Goal: Transaction & Acquisition: Book appointment/travel/reservation

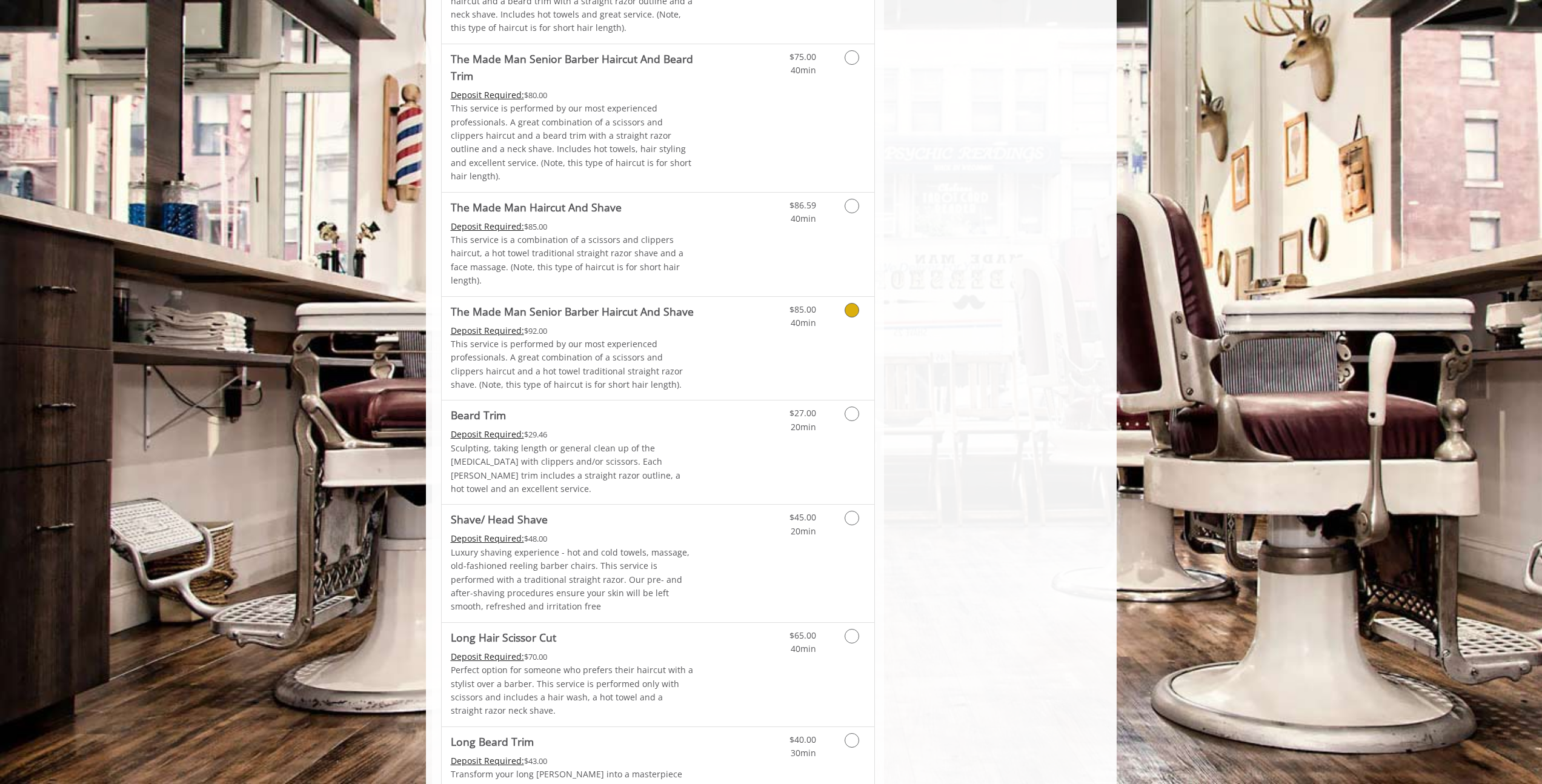
scroll to position [1268, 0]
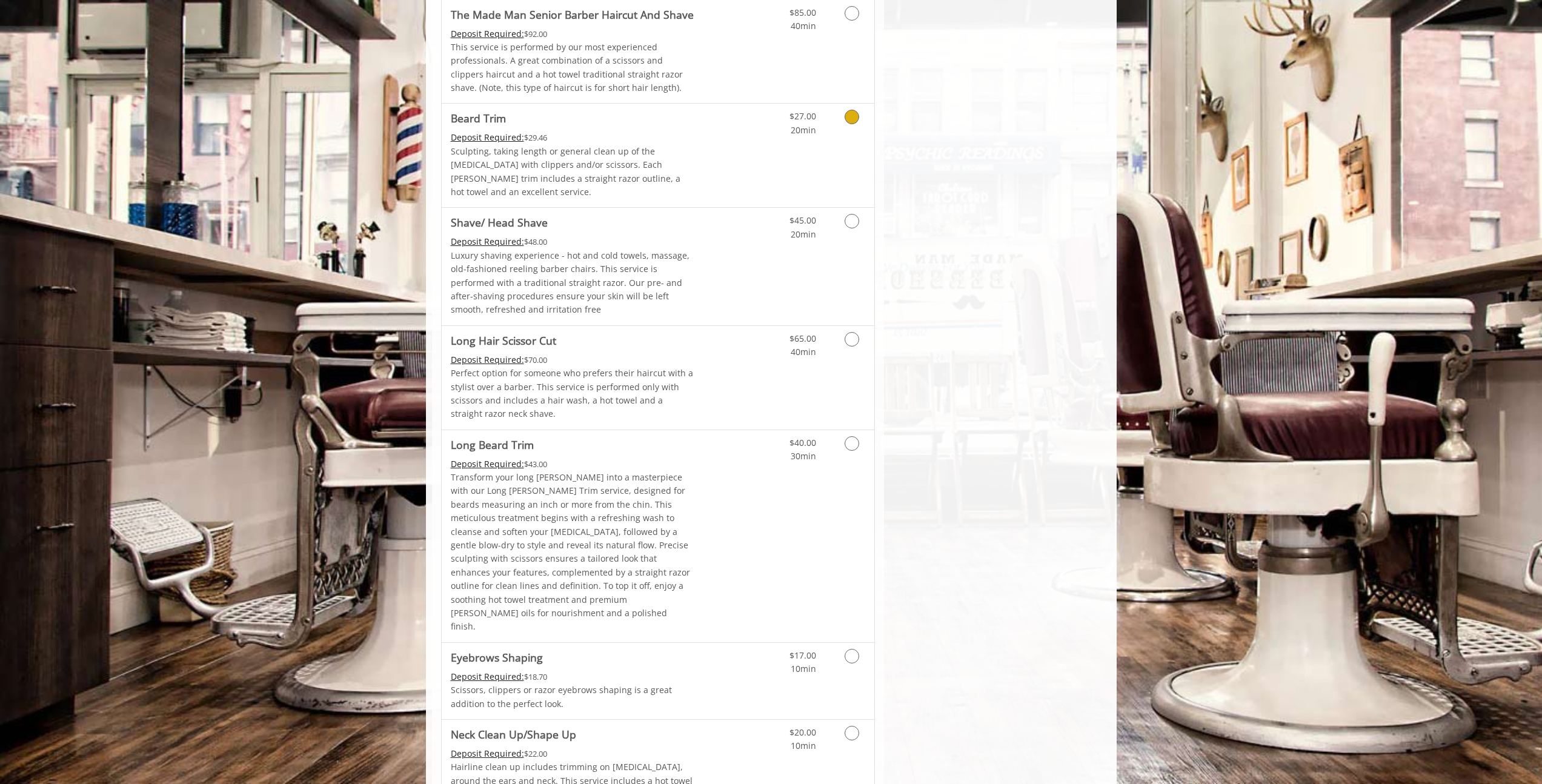
click at [846, 104] on link "Grooming services" at bounding box center [850, 121] width 31 height 34
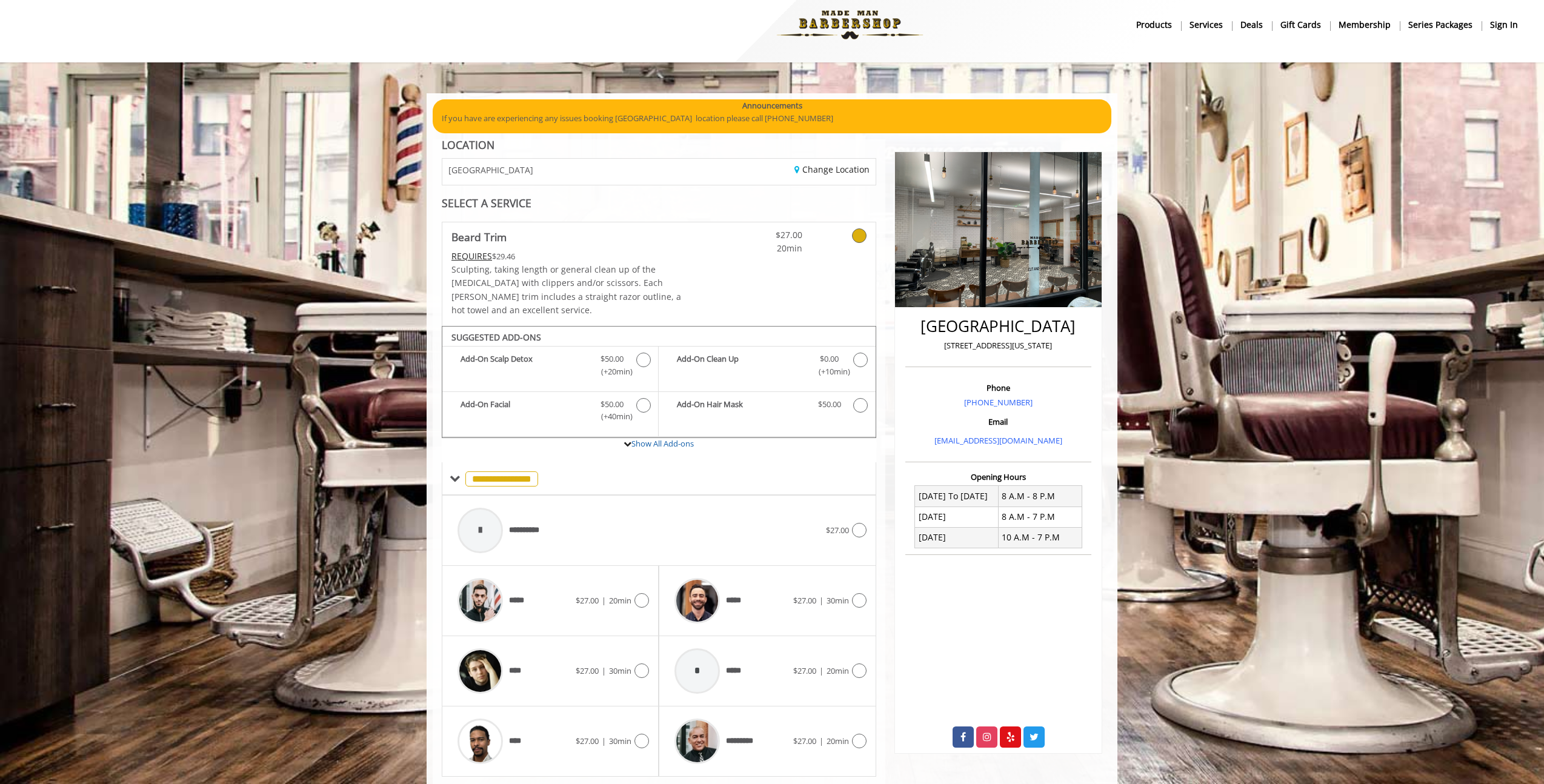
scroll to position [34, 0]
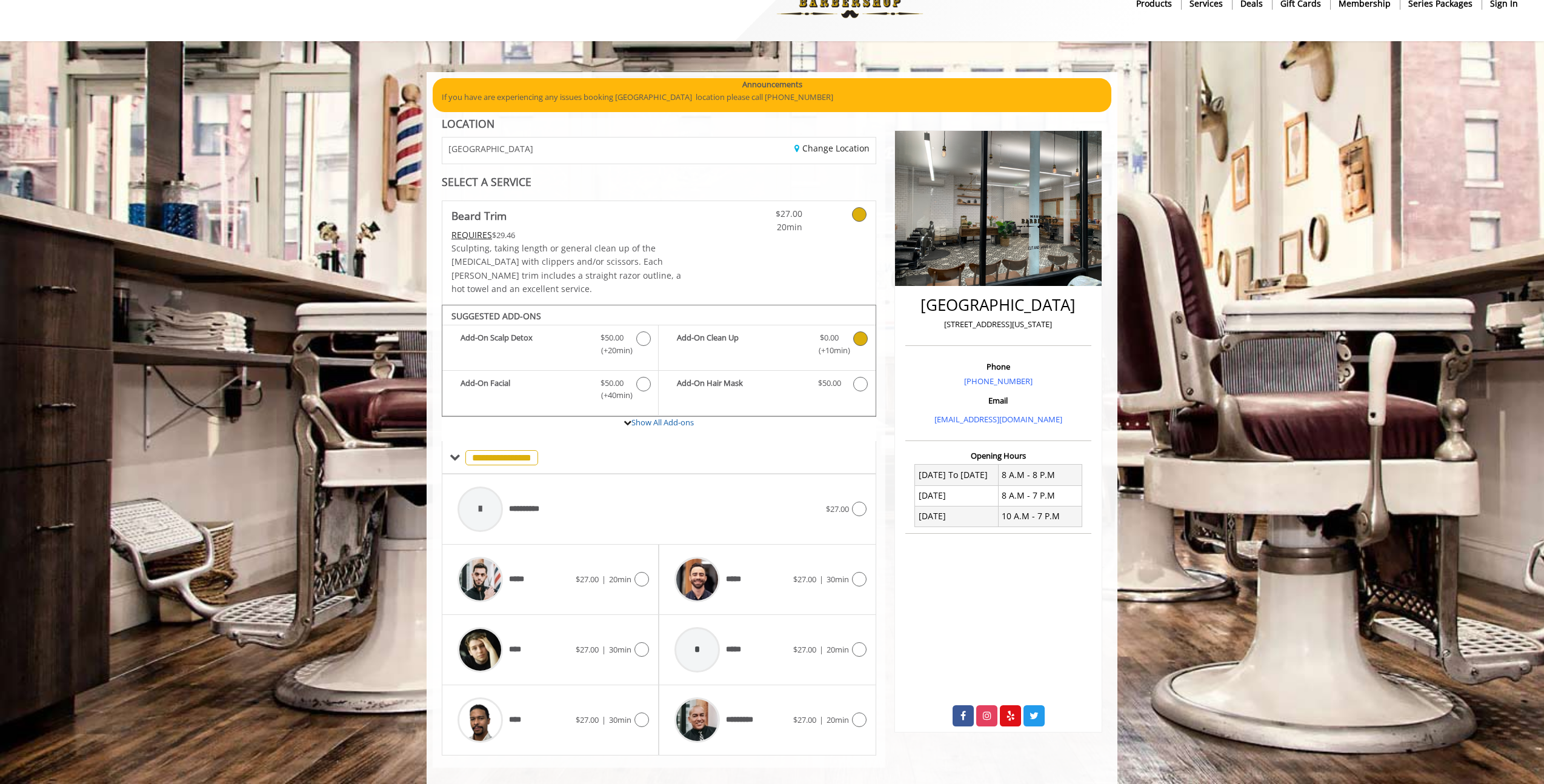
click at [840, 344] on span "(+10min )" at bounding box center [829, 350] width 36 height 12
click at [862, 642] on icon at bounding box center [859, 649] width 15 height 15
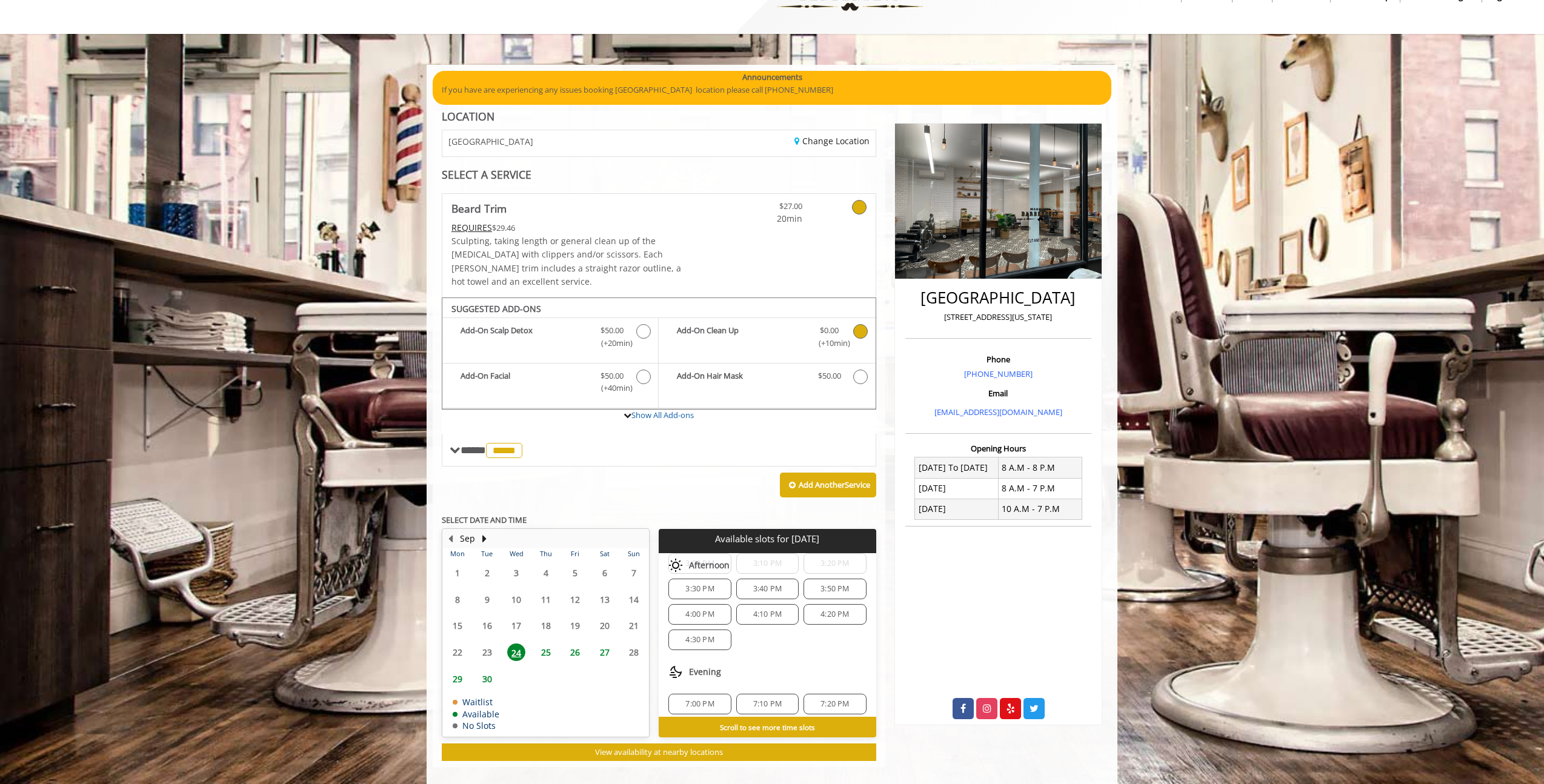
scroll to position [67, 0]
click at [702, 602] on span "4:30 PM" at bounding box center [699, 607] width 29 height 10
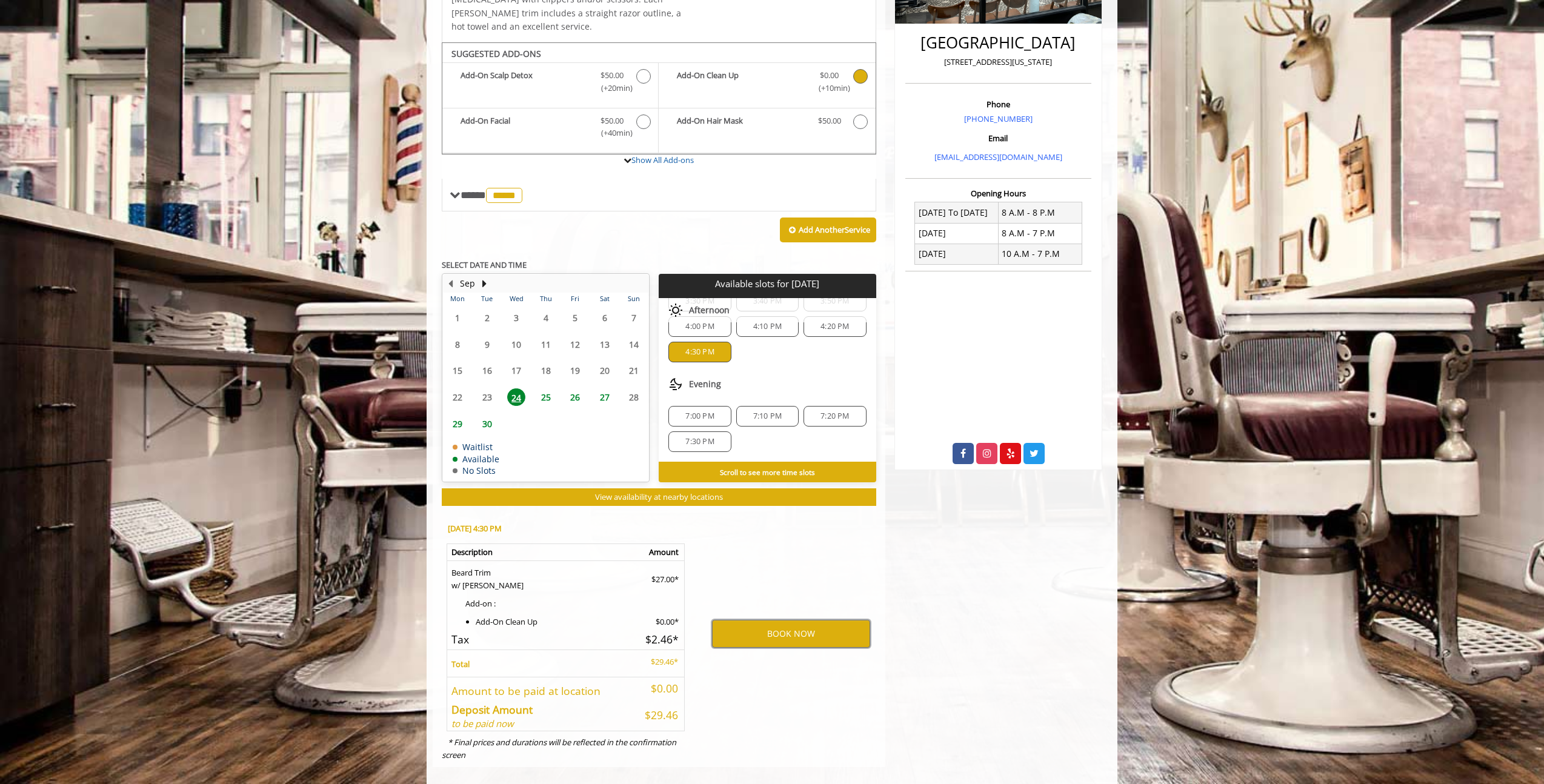
scroll to position [51, 0]
drag, startPoint x: 791, startPoint y: 627, endPoint x: 732, endPoint y: 546, distance: 100.2
click at [732, 546] on div "BOOK NOW" at bounding box center [791, 633] width 188 height 243
click at [781, 624] on button "BOOK NOW" at bounding box center [791, 634] width 158 height 28
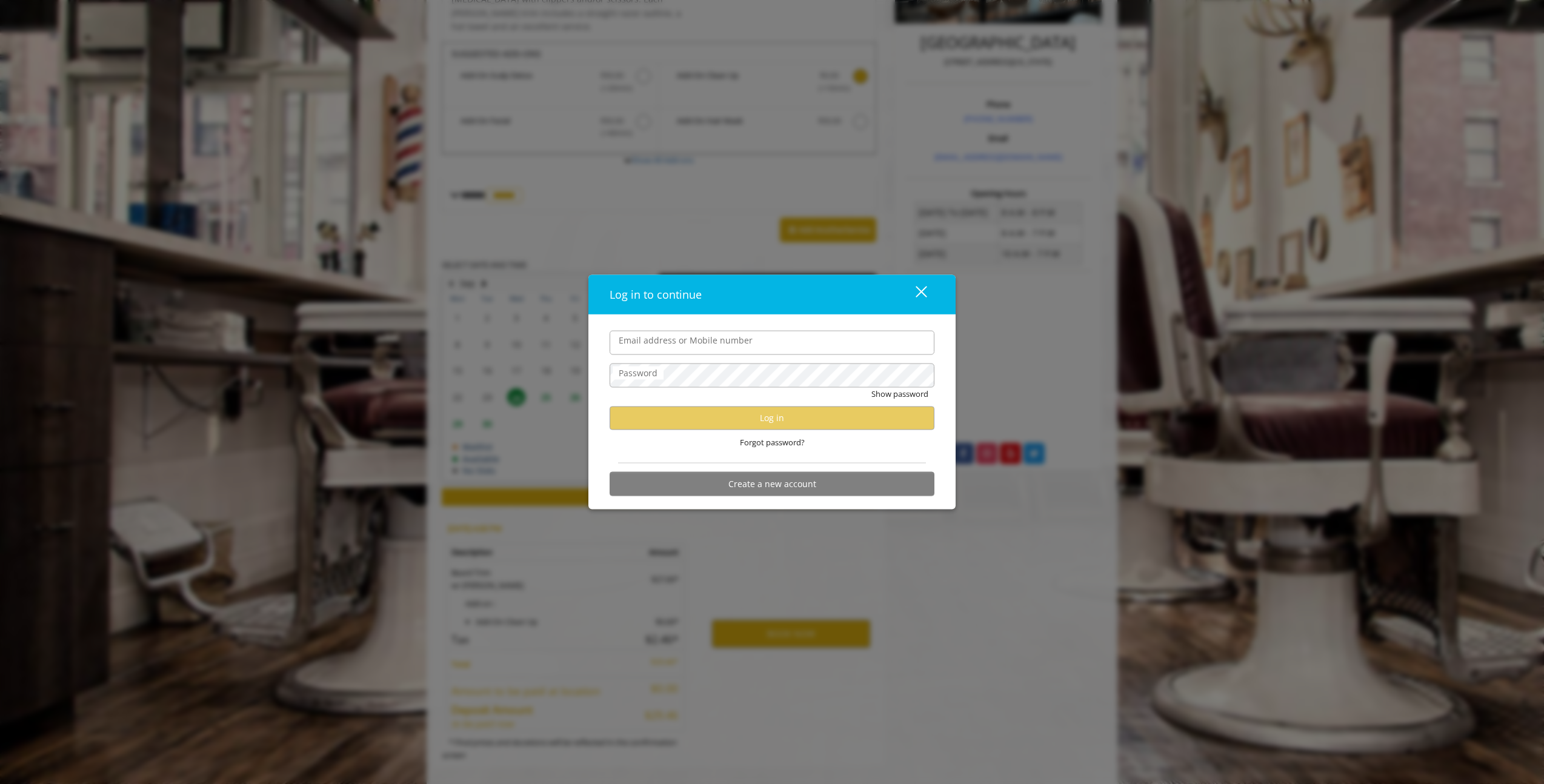
click at [684, 346] on input "Email address or Mobile number" at bounding box center [772, 342] width 325 height 24
type input "**********"
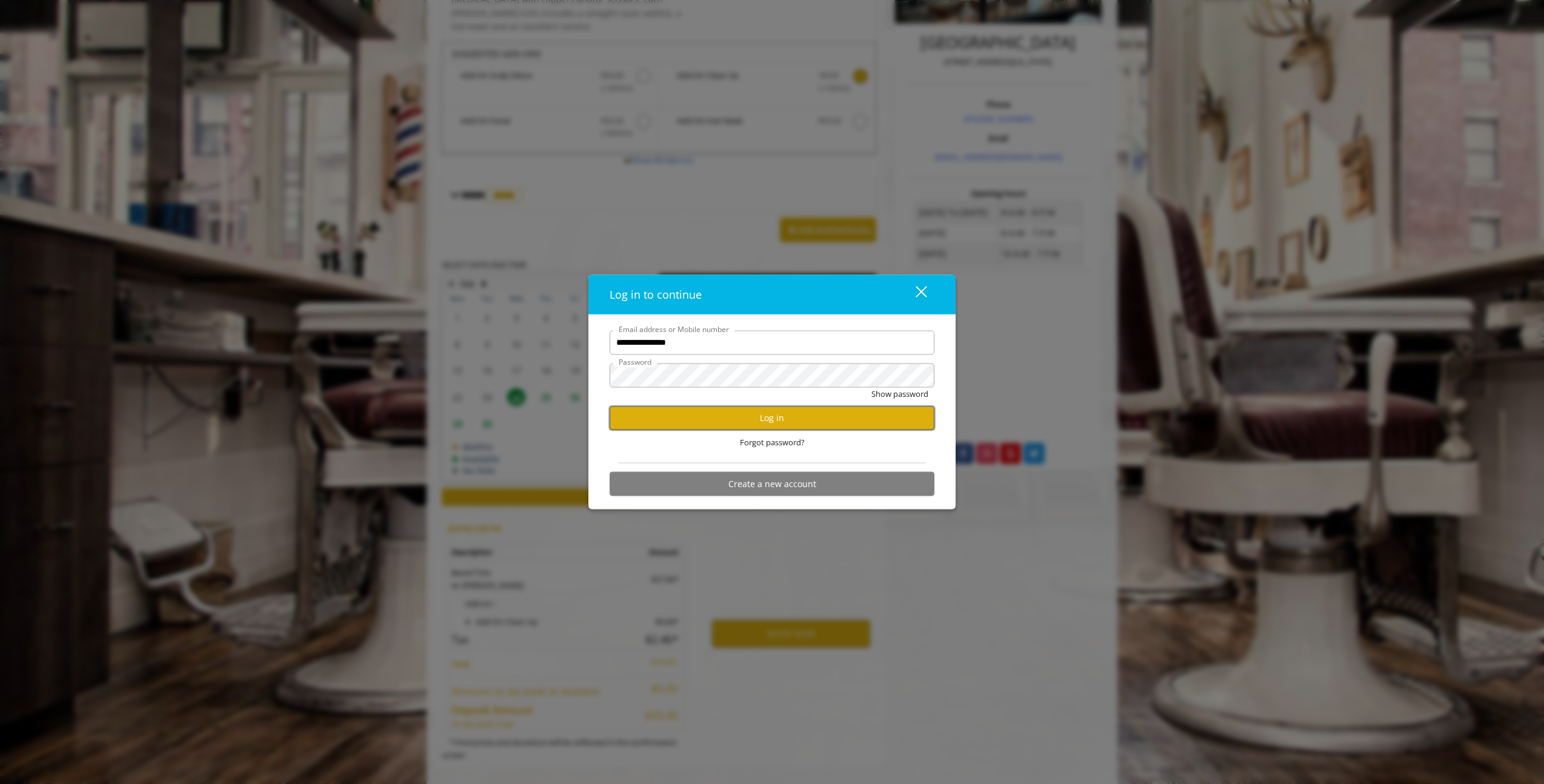
click at [729, 409] on button "Log in" at bounding box center [772, 418] width 325 height 23
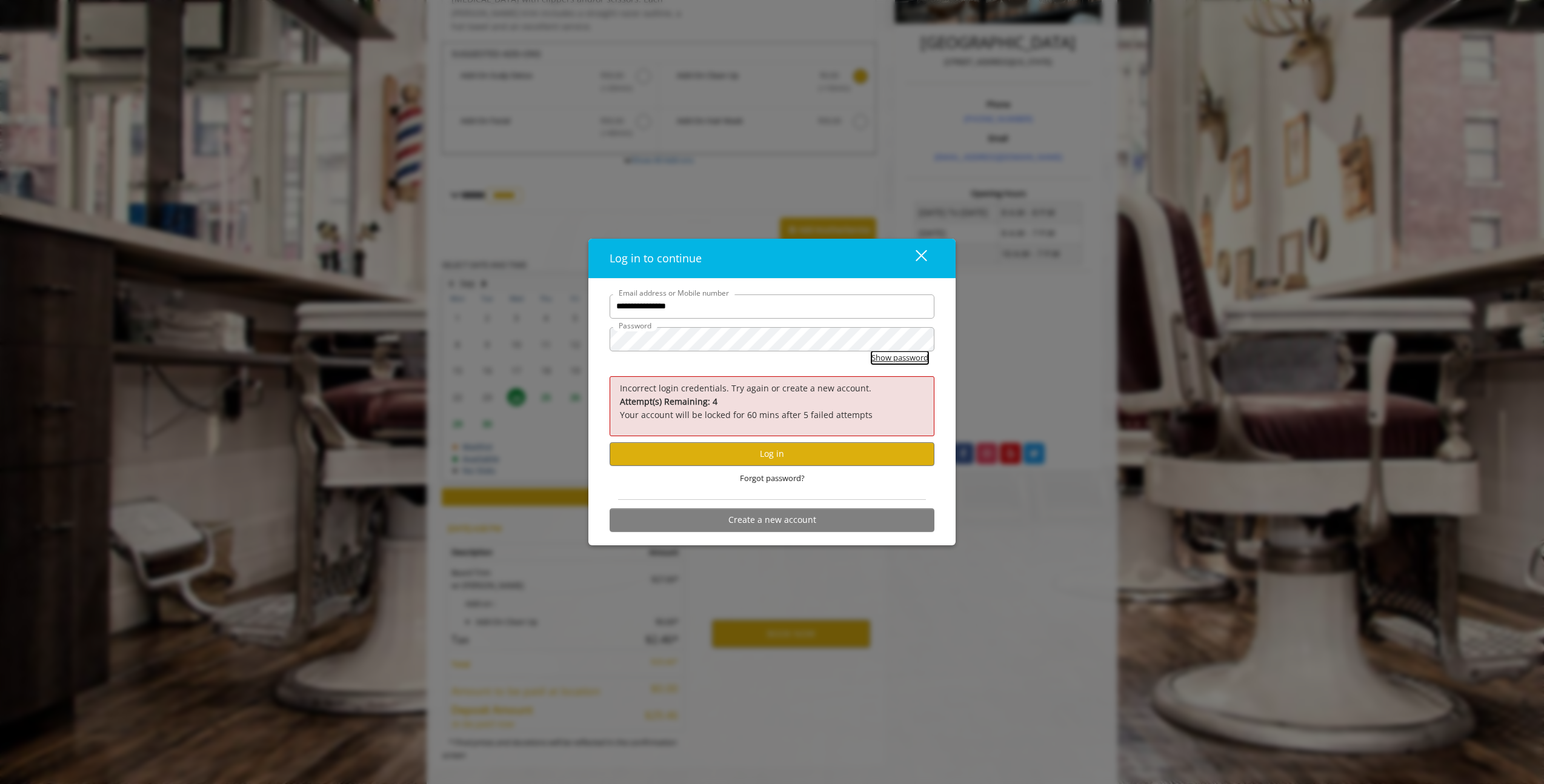
click at [874, 354] on button "Show password" at bounding box center [900, 357] width 57 height 12
click at [923, 253] on div "close dialog" at bounding box center [922, 256] width 12 height 12
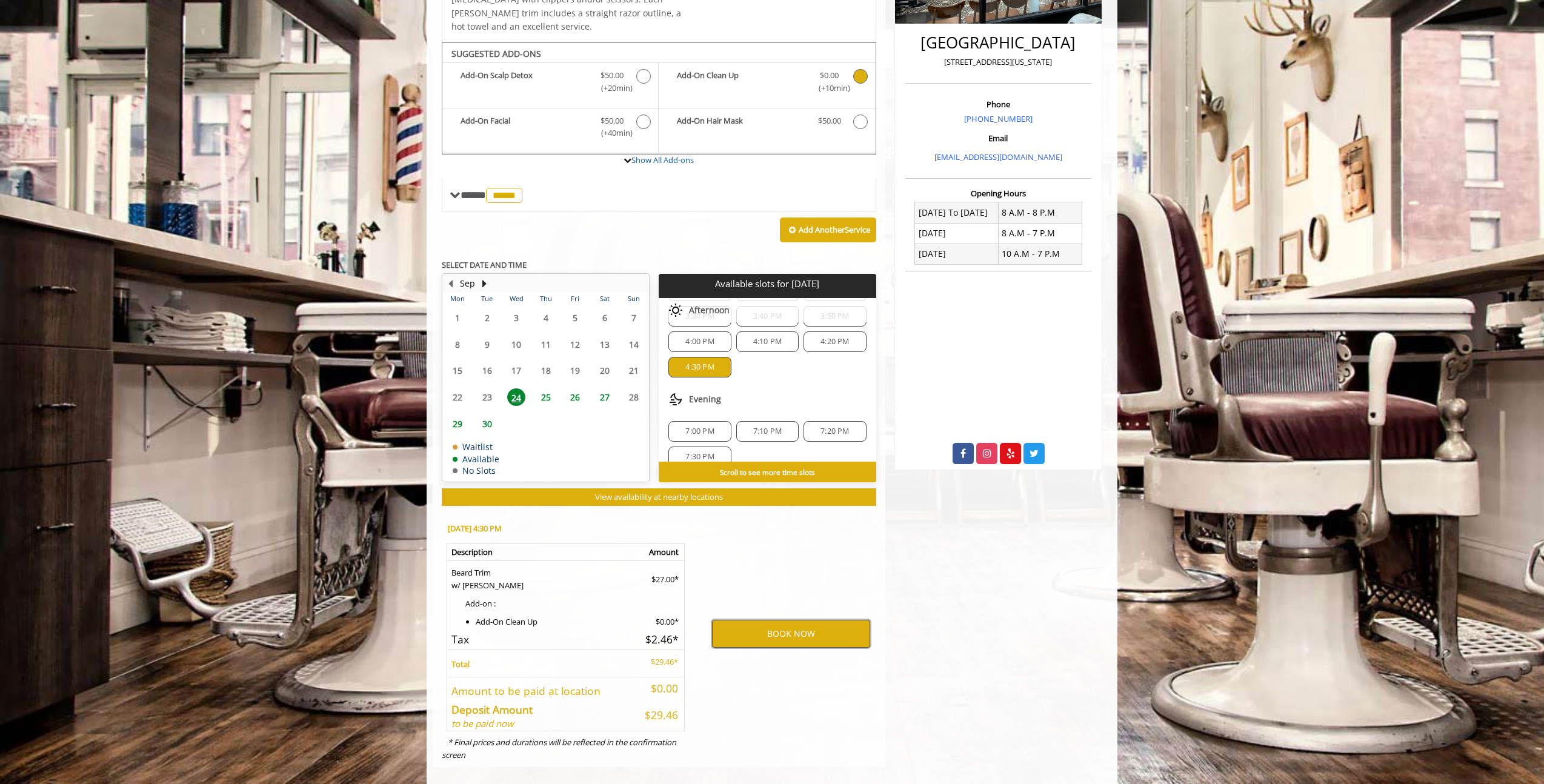
click at [796, 620] on button "BOOK NOW" at bounding box center [791, 634] width 158 height 28
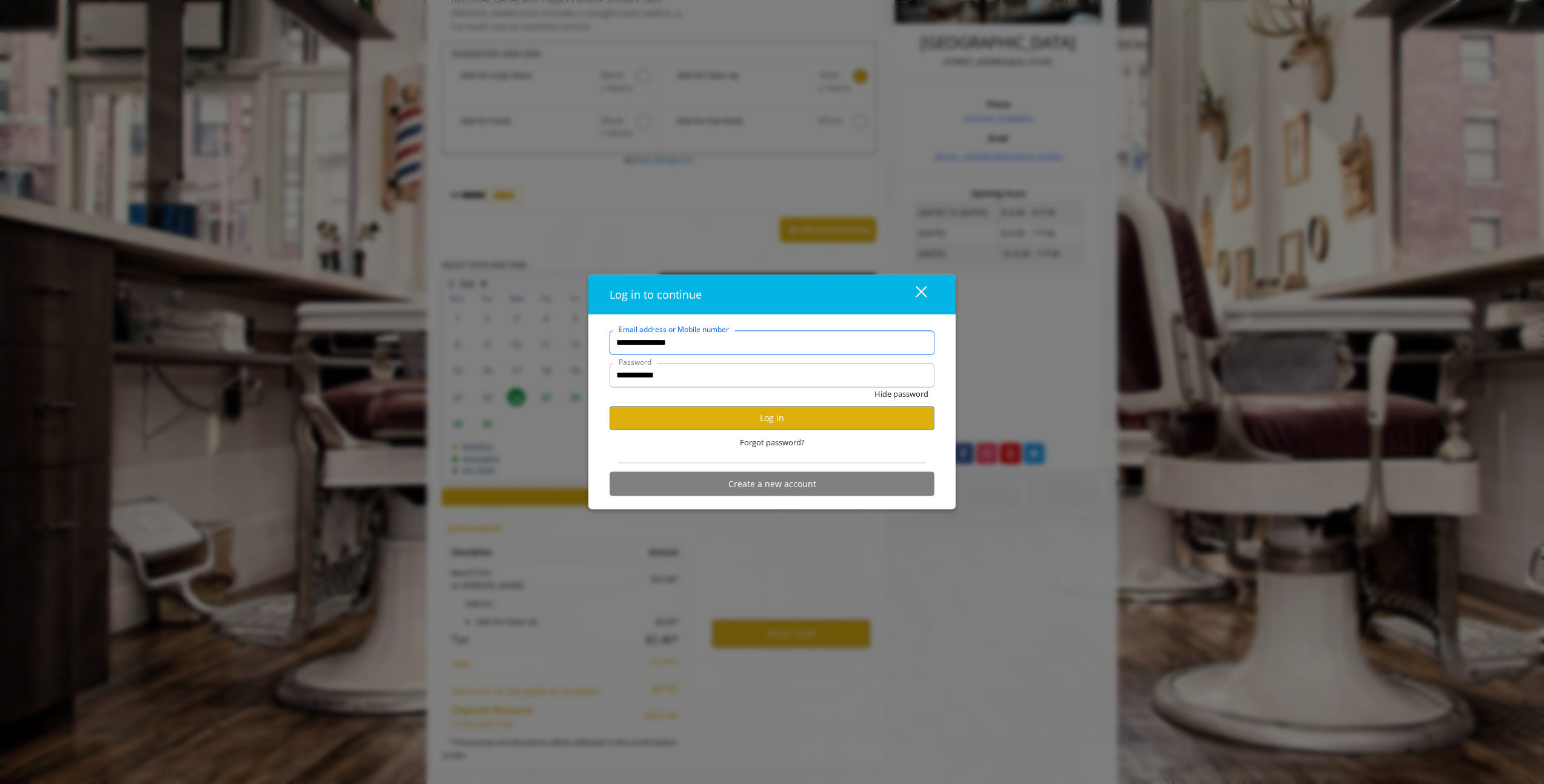
click at [786, 347] on input "**********" at bounding box center [772, 342] width 325 height 24
click at [861, 395] on div "Hide password" at bounding box center [772, 397] width 325 height 19
click at [772, 447] on span "Forgot password?" at bounding box center [772, 441] width 65 height 12
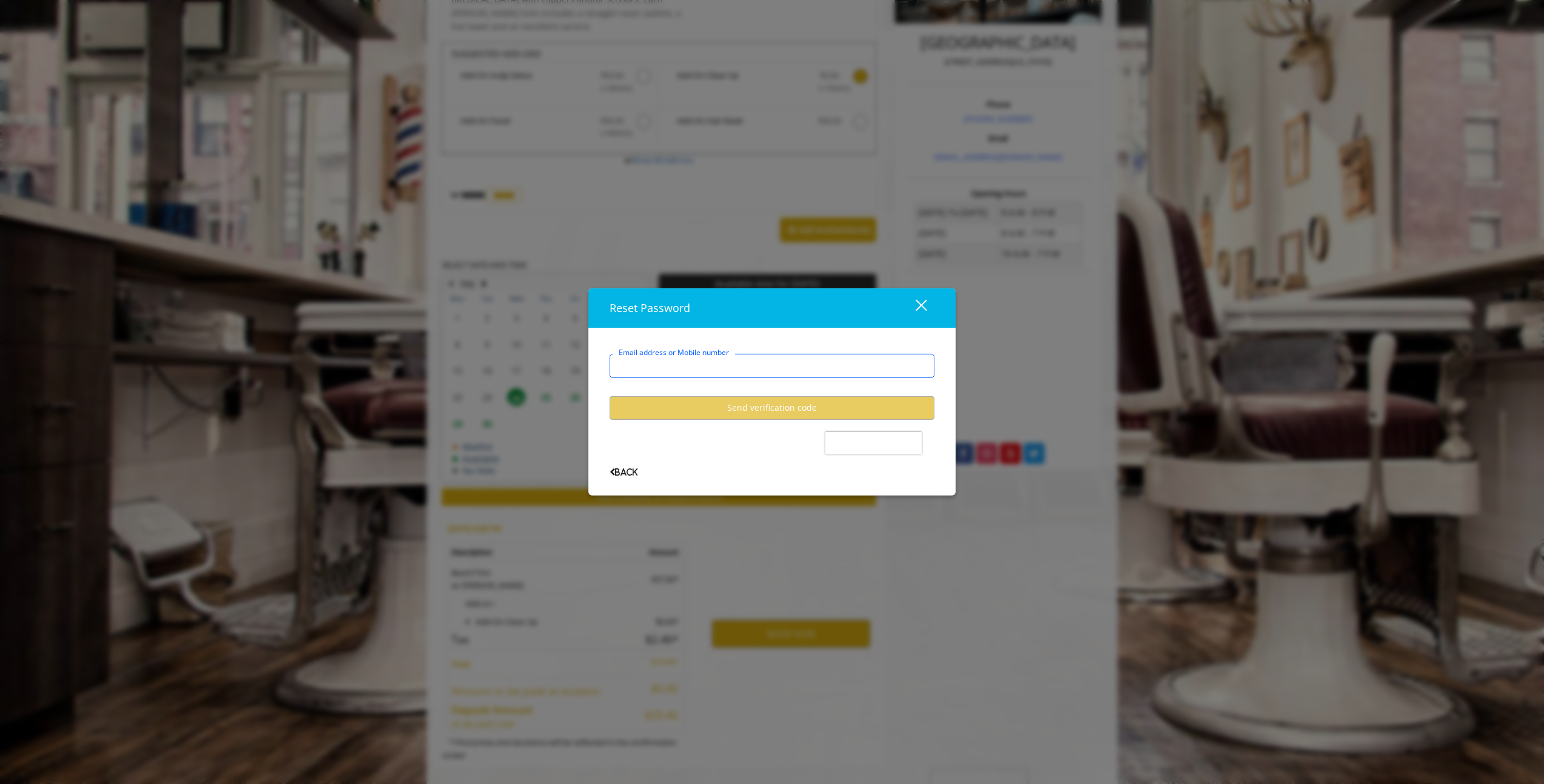
click at [737, 369] on input "Email address or Mobile number" at bounding box center [772, 365] width 325 height 24
type input "**********"
click at [821, 406] on button "Send verification code" at bounding box center [772, 408] width 325 height 23
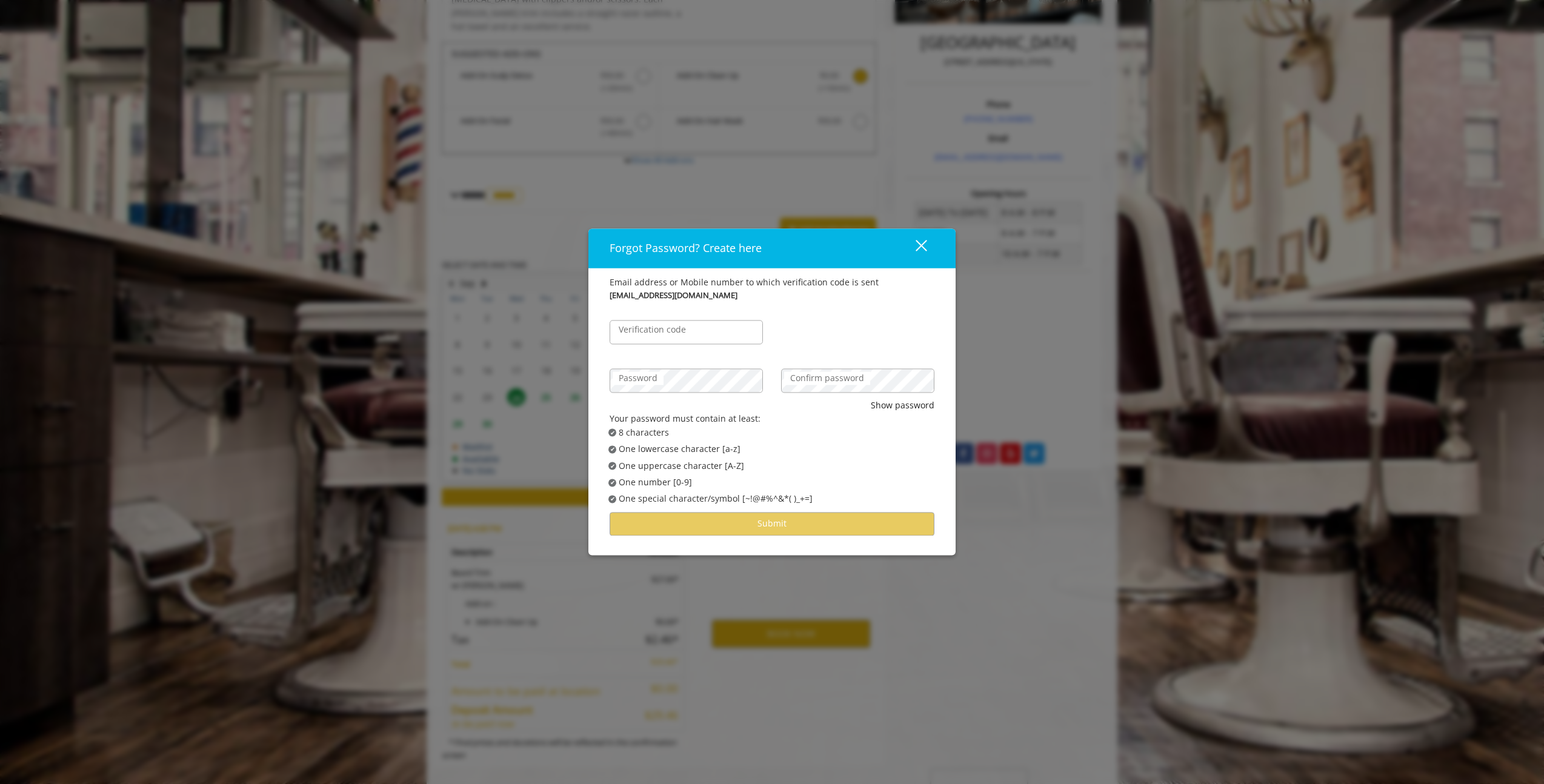
click at [666, 332] on label "Verification code" at bounding box center [652, 329] width 79 height 13
click at [666, 332] on input "Verification code" at bounding box center [686, 332] width 153 height 24
paste input "******"
type input "******"
click at [657, 380] on label "Password" at bounding box center [638, 378] width 51 height 13
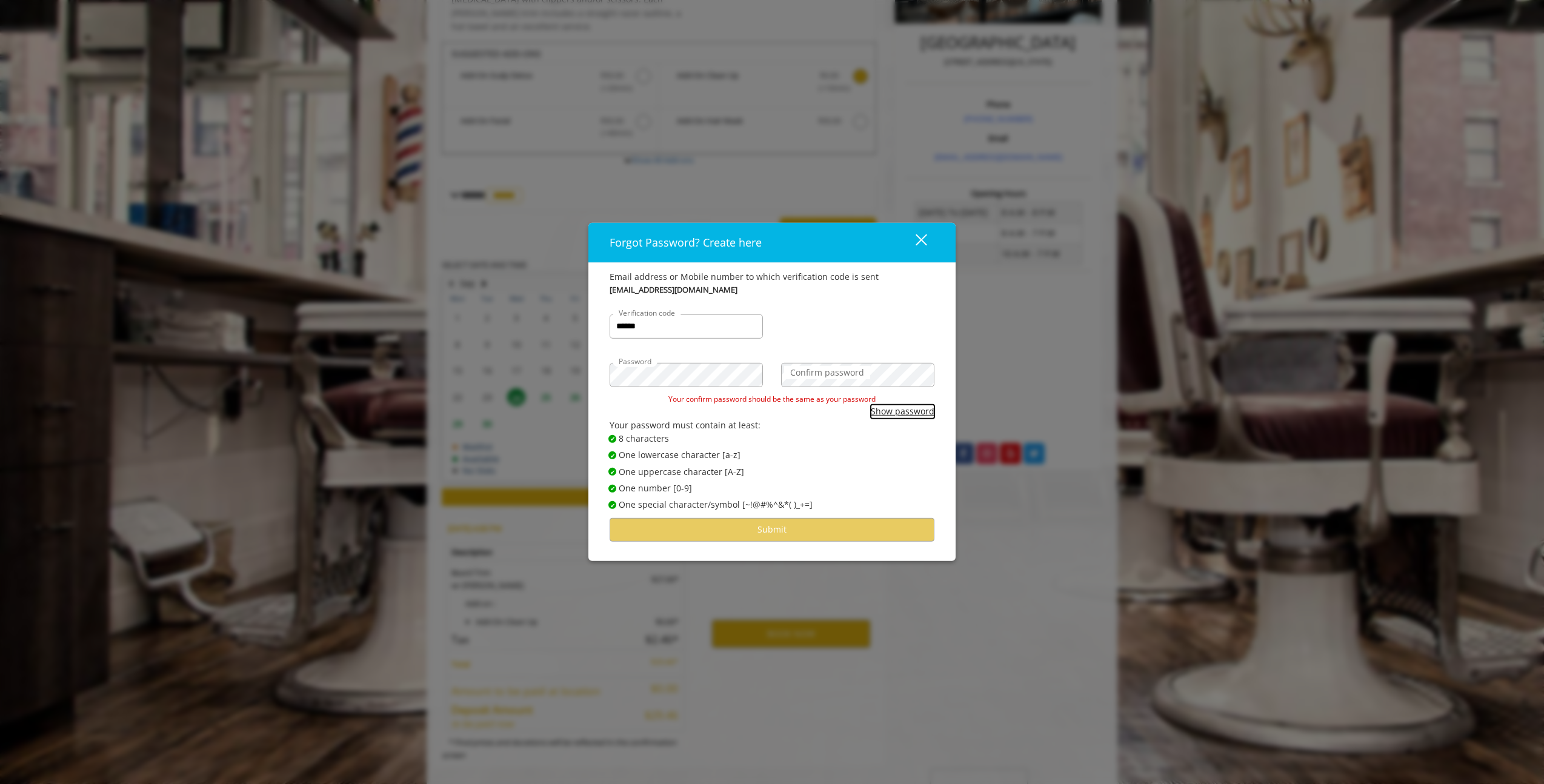
click at [884, 411] on button "Show password" at bounding box center [902, 411] width 64 height 13
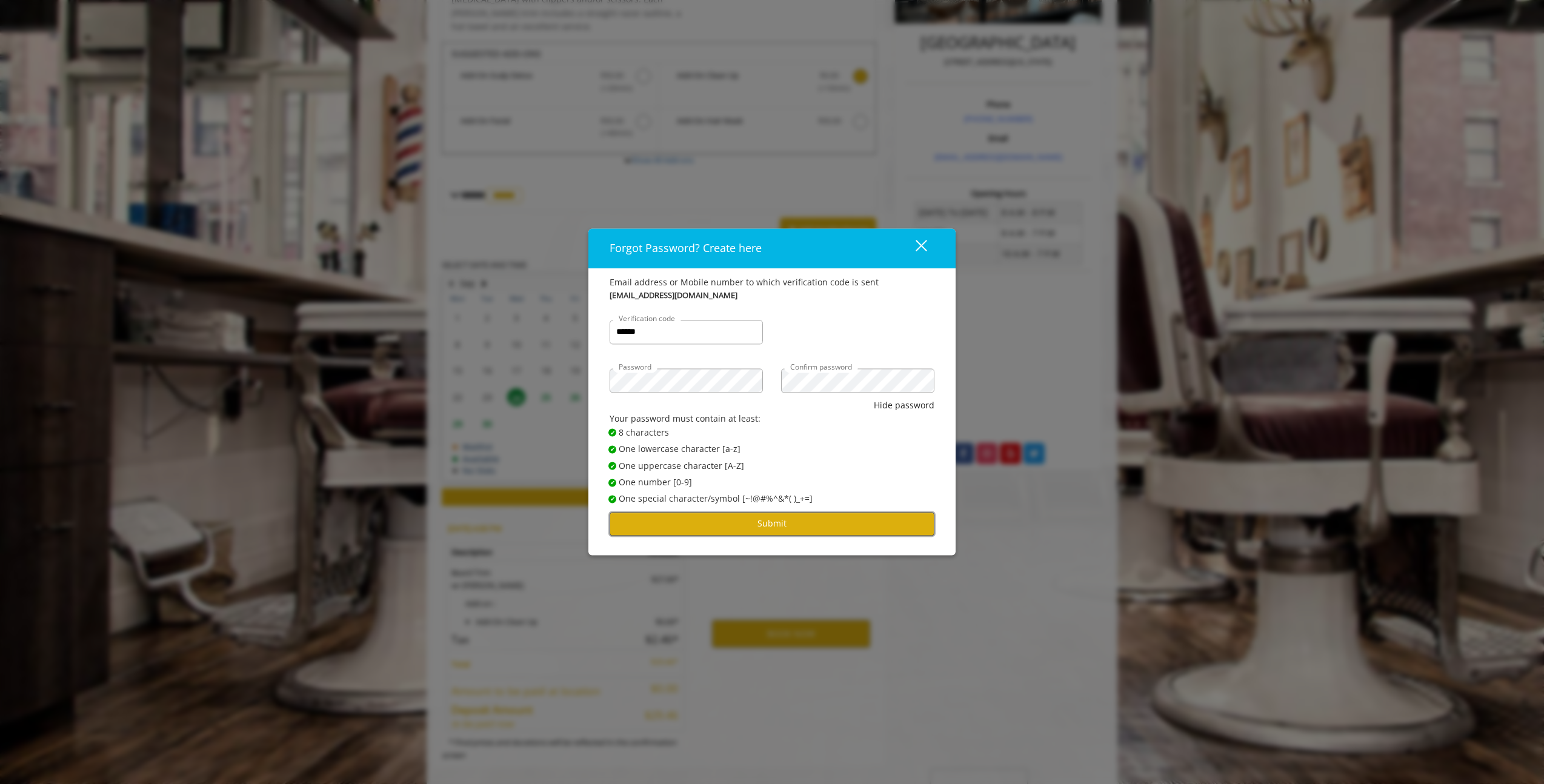
click at [842, 529] on button "Submit" at bounding box center [772, 523] width 325 height 23
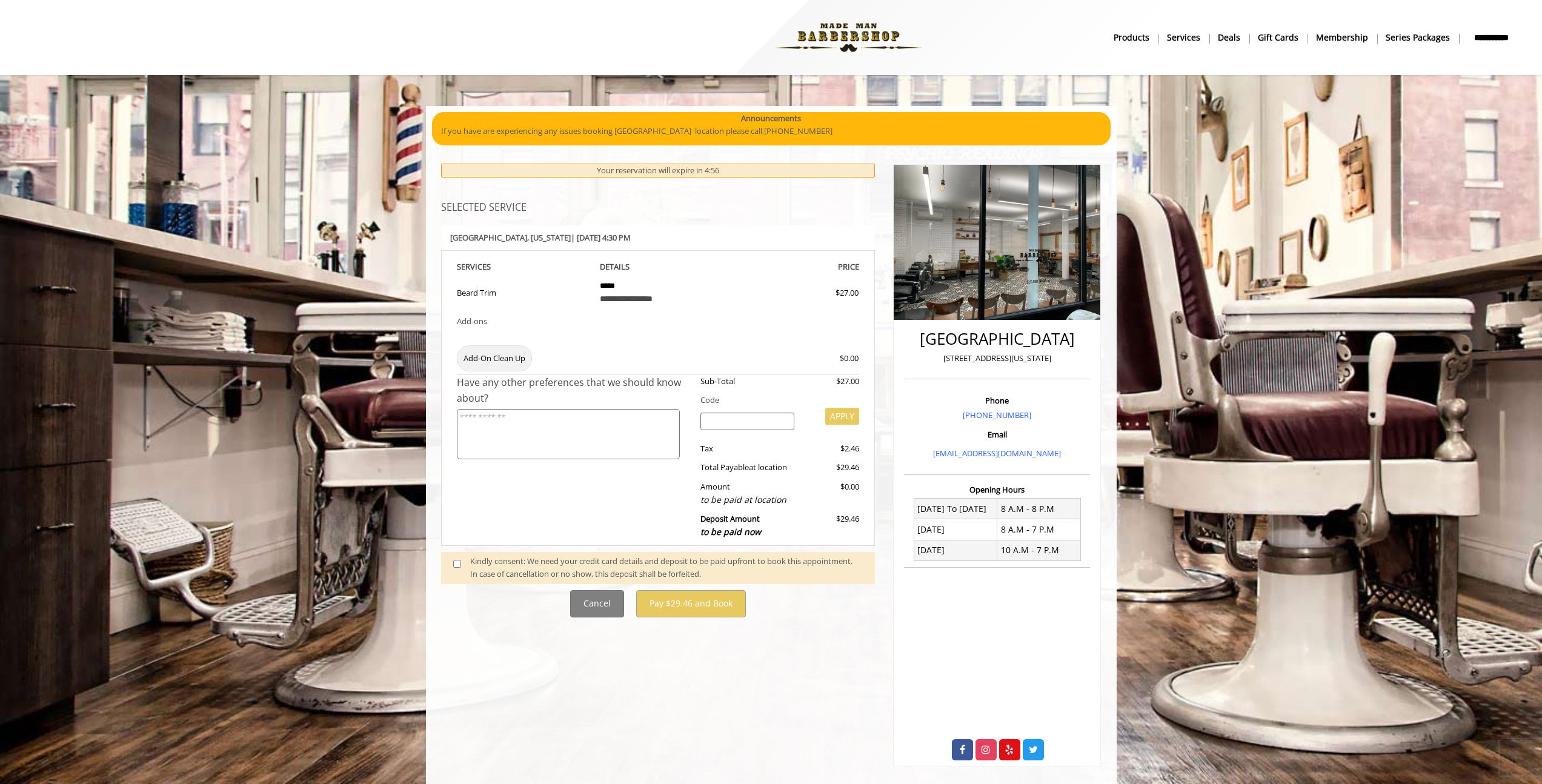
click at [513, 568] on div "Kindly consent: We need your credit card details and deposit to be paid upfront…" at bounding box center [666, 567] width 392 height 26
click at [461, 561] on span at bounding box center [462, 567] width 36 height 26
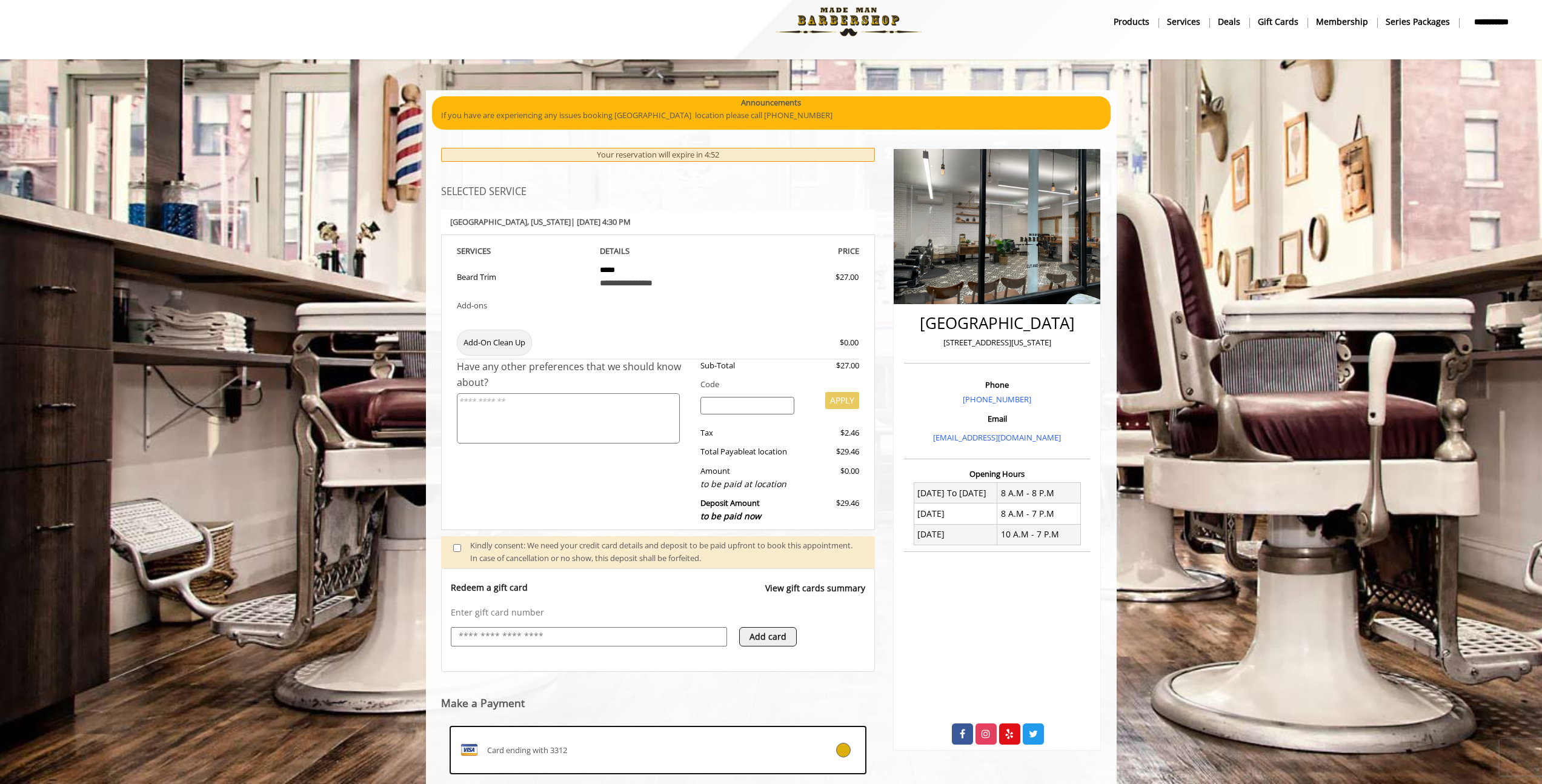
scroll to position [160, 0]
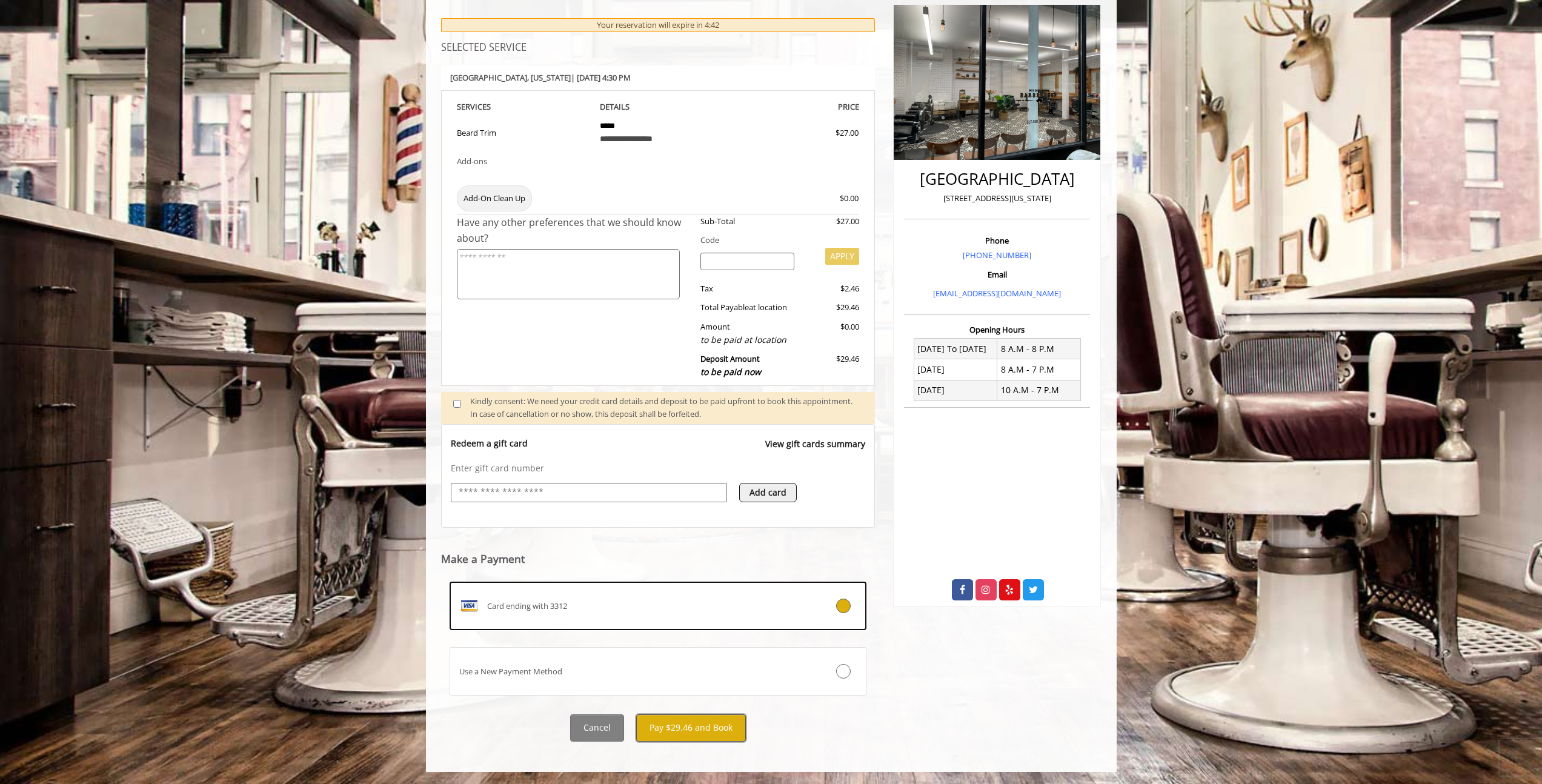
click at [718, 716] on button "Pay $29.46 and Book" at bounding box center [691, 728] width 110 height 27
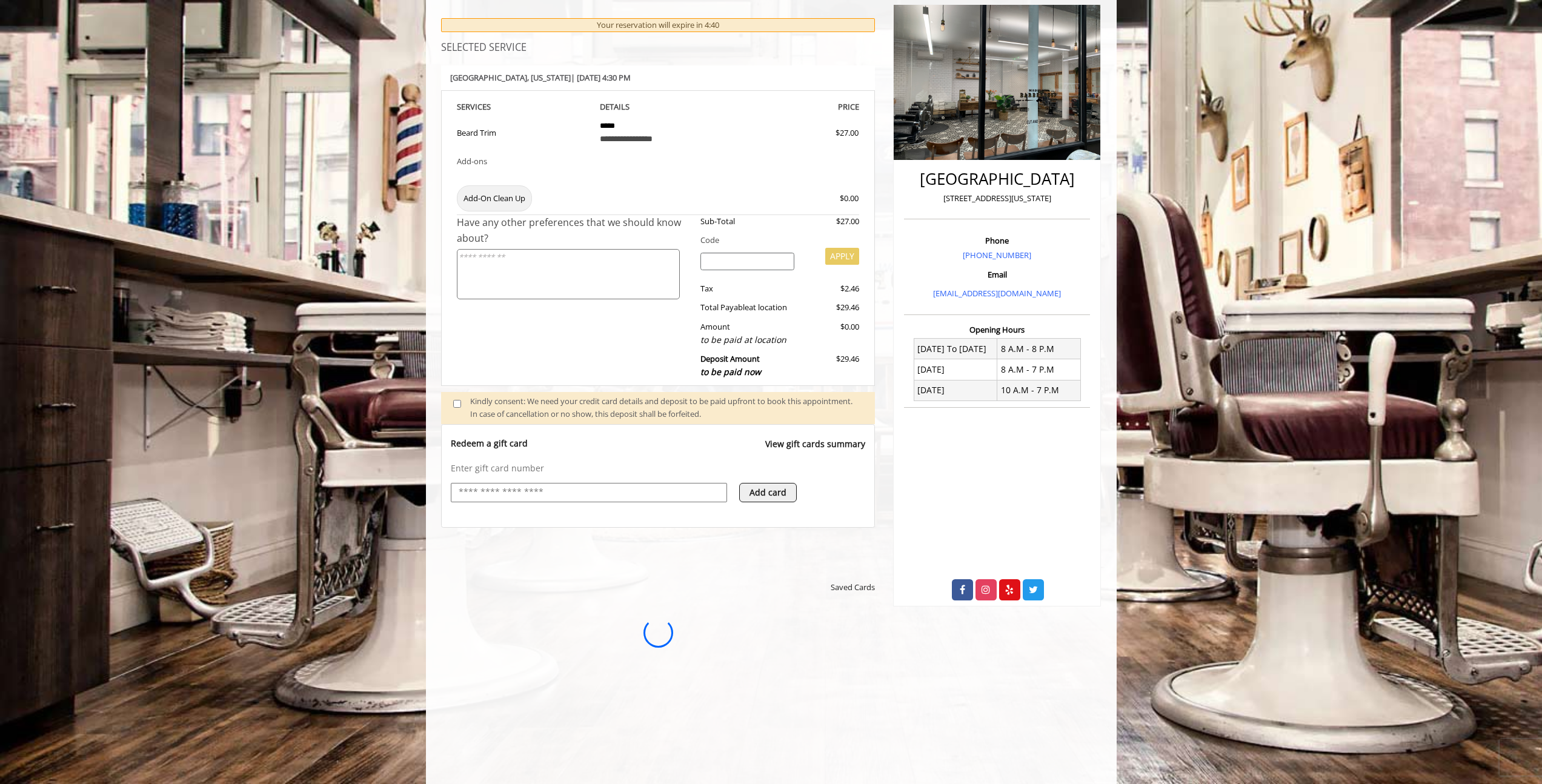
scroll to position [0, 0]
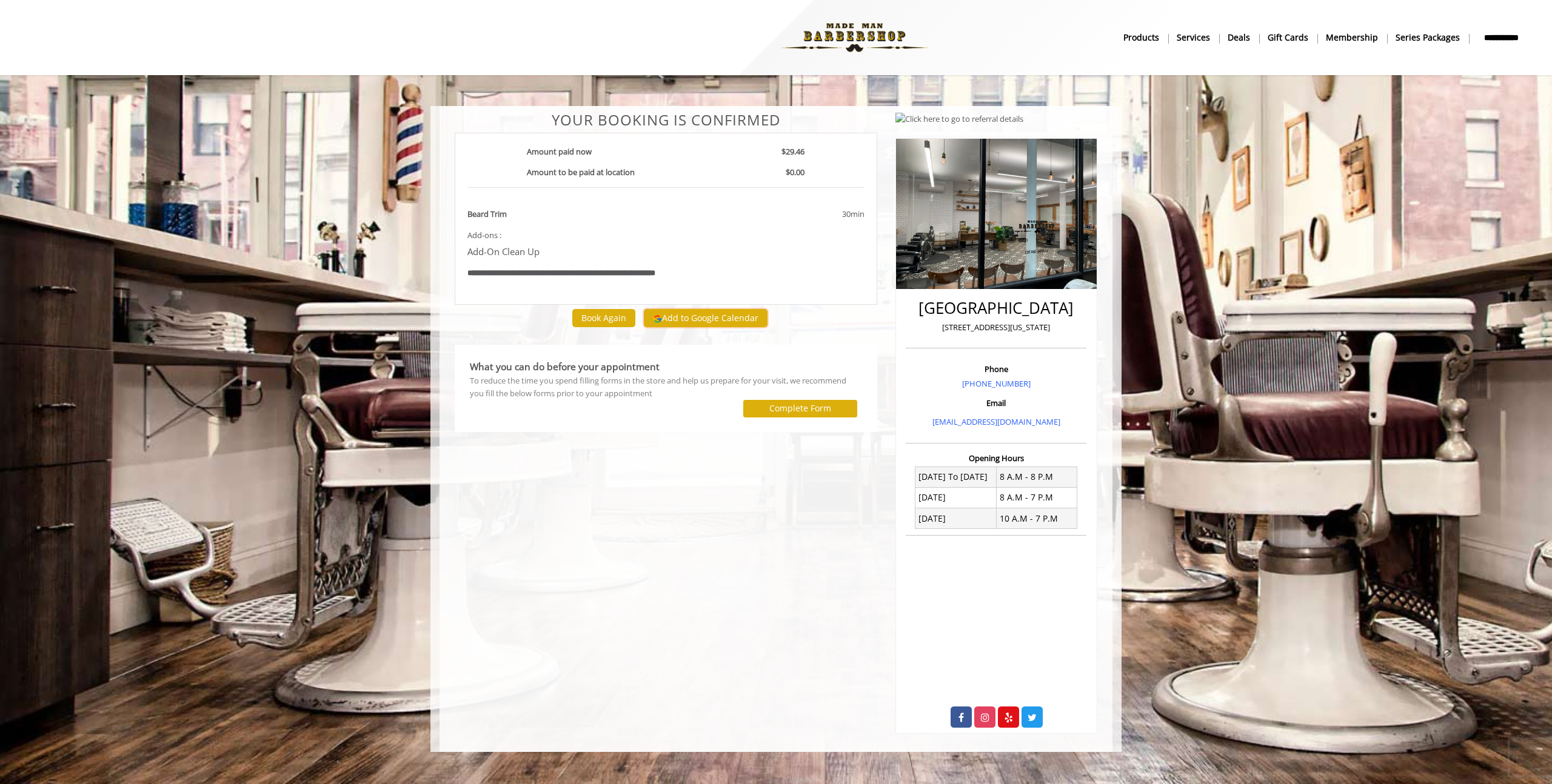
click at [719, 319] on button "Add to Google Calendar" at bounding box center [705, 318] width 124 height 18
